Goal: Transaction & Acquisition: Book appointment/travel/reservation

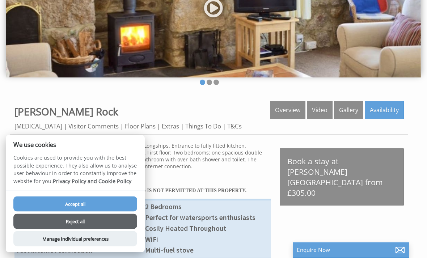
scroll to position [121, 0]
click at [113, 229] on button "Reject all" at bounding box center [75, 221] width 124 height 15
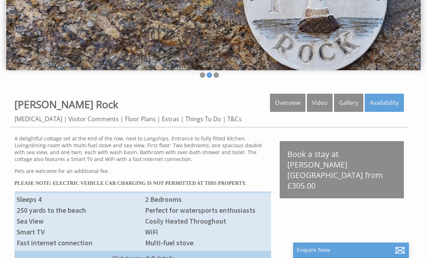
scroll to position [118, 0]
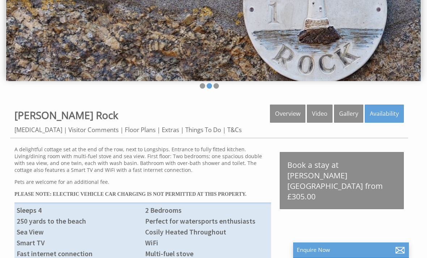
click at [386, 112] on link "Availability" at bounding box center [384, 114] width 39 height 18
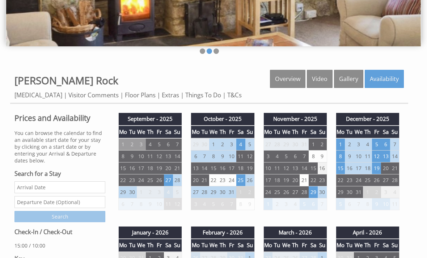
scroll to position [152, 0]
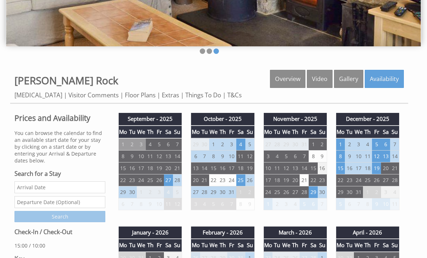
click at [241, 179] on td "25" at bounding box center [240, 180] width 9 height 12
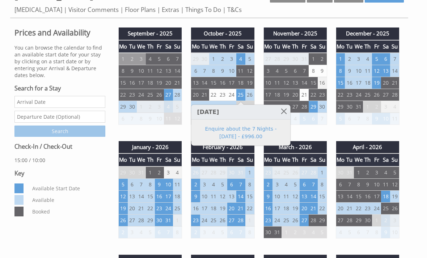
scroll to position [236, 0]
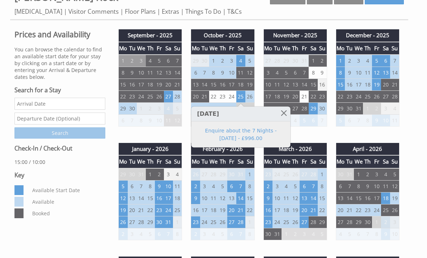
click at [387, 61] on td "6" at bounding box center [385, 61] width 9 height 12
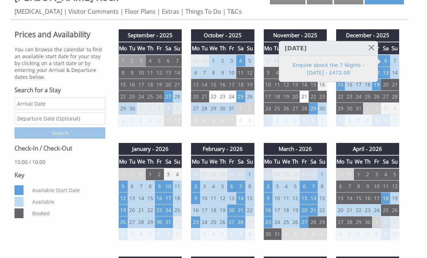
scroll to position [236, 0]
click at [313, 187] on td "7" at bounding box center [313, 186] width 9 height 12
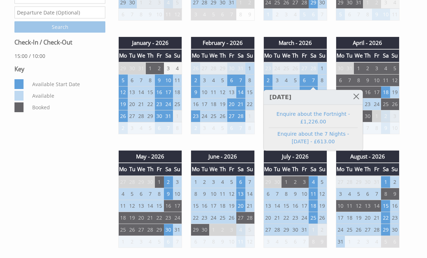
scroll to position [342, 0]
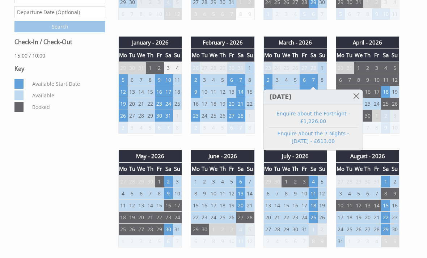
click at [385, 96] on td "18" at bounding box center [385, 92] width 9 height 12
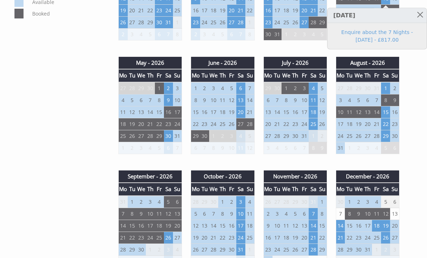
scroll to position [436, 0]
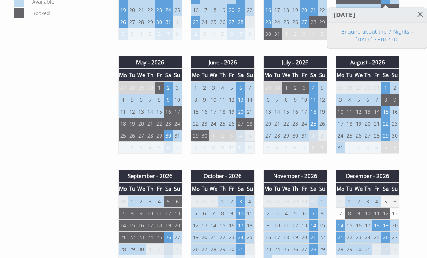
click at [383, 90] on td "1" at bounding box center [385, 88] width 9 height 12
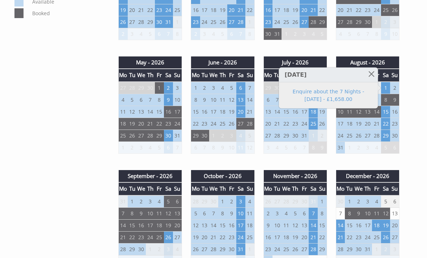
click at [412, 41] on div "Properties [PERSON_NAME][GEOGRAPHIC_DATA] Overview Video Gallery Availability […" at bounding box center [213, 205] width 407 height 838
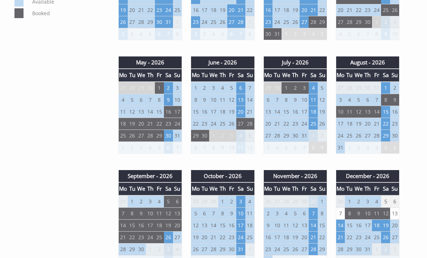
click at [313, 100] on td "11" at bounding box center [313, 100] width 9 height 12
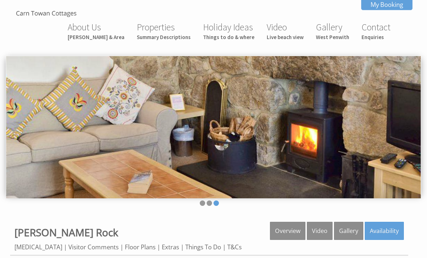
scroll to position [0, 0]
